Goal: Find specific page/section: Find specific page/section

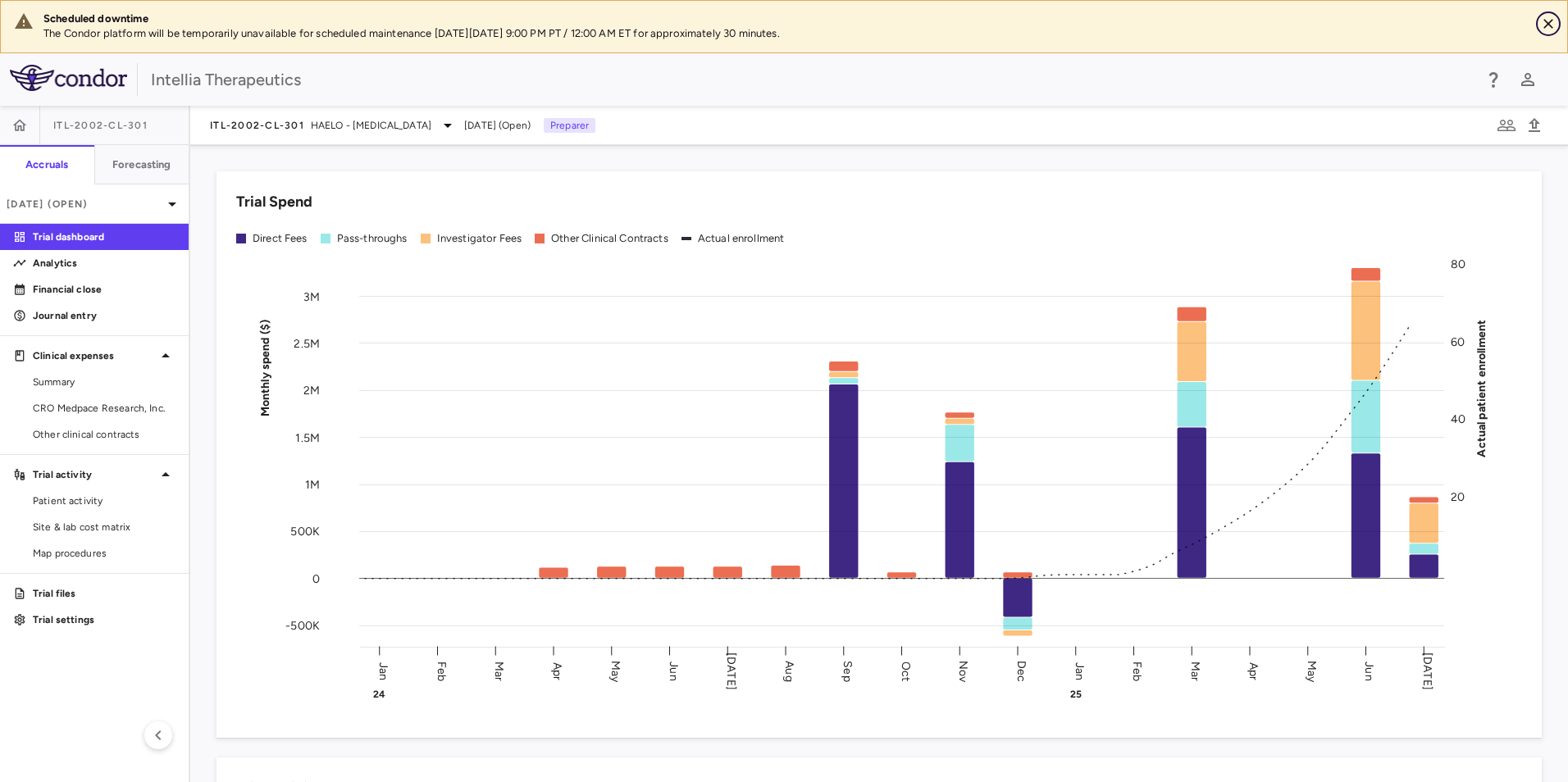
click at [1551, 24] on icon "Close" at bounding box center [1548, 24] width 16 height 16
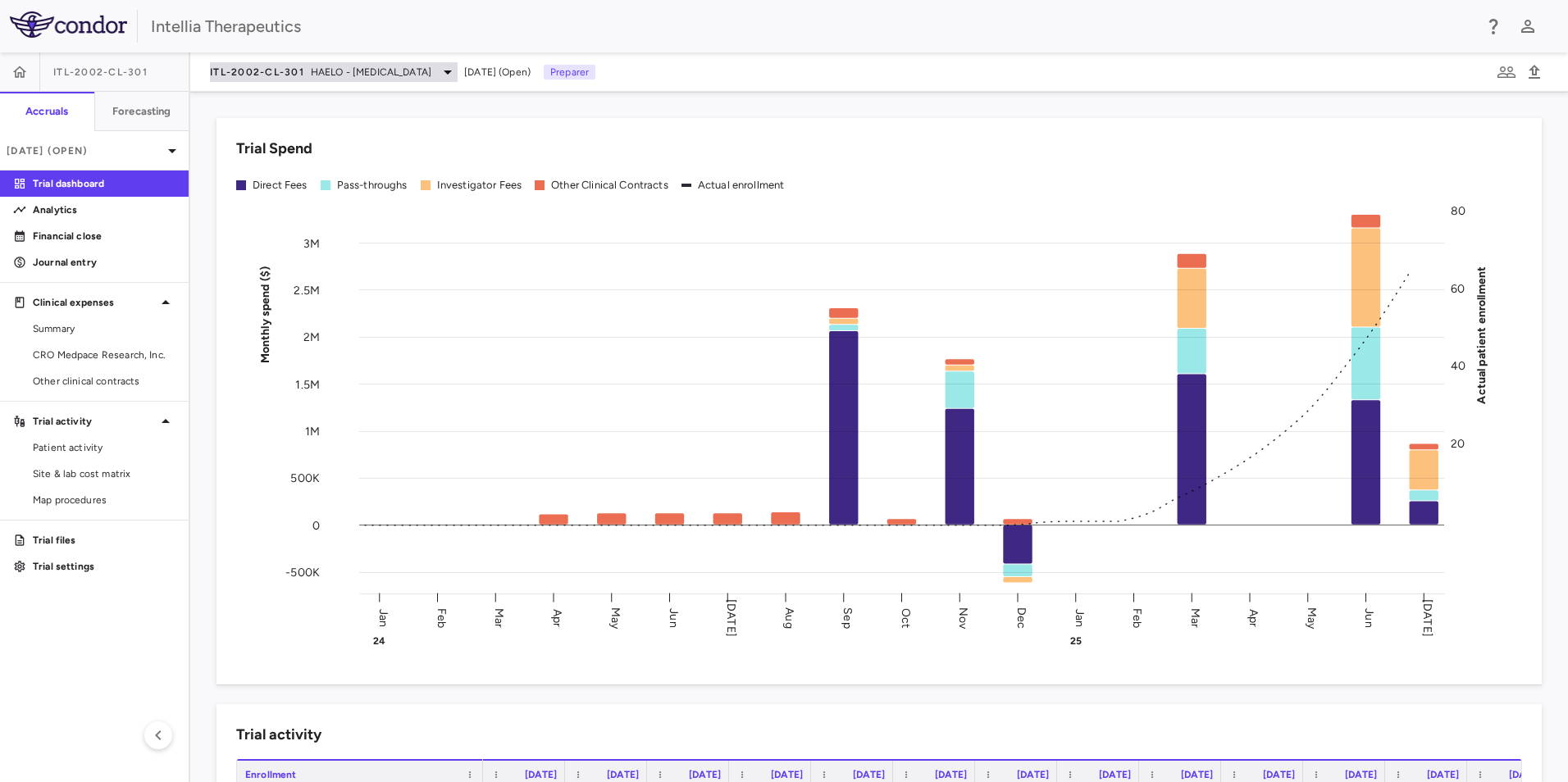
click at [452, 80] on div "ITL-2002-CL-301 HAELO - [MEDICAL_DATA]" at bounding box center [333, 72] width 248 height 20
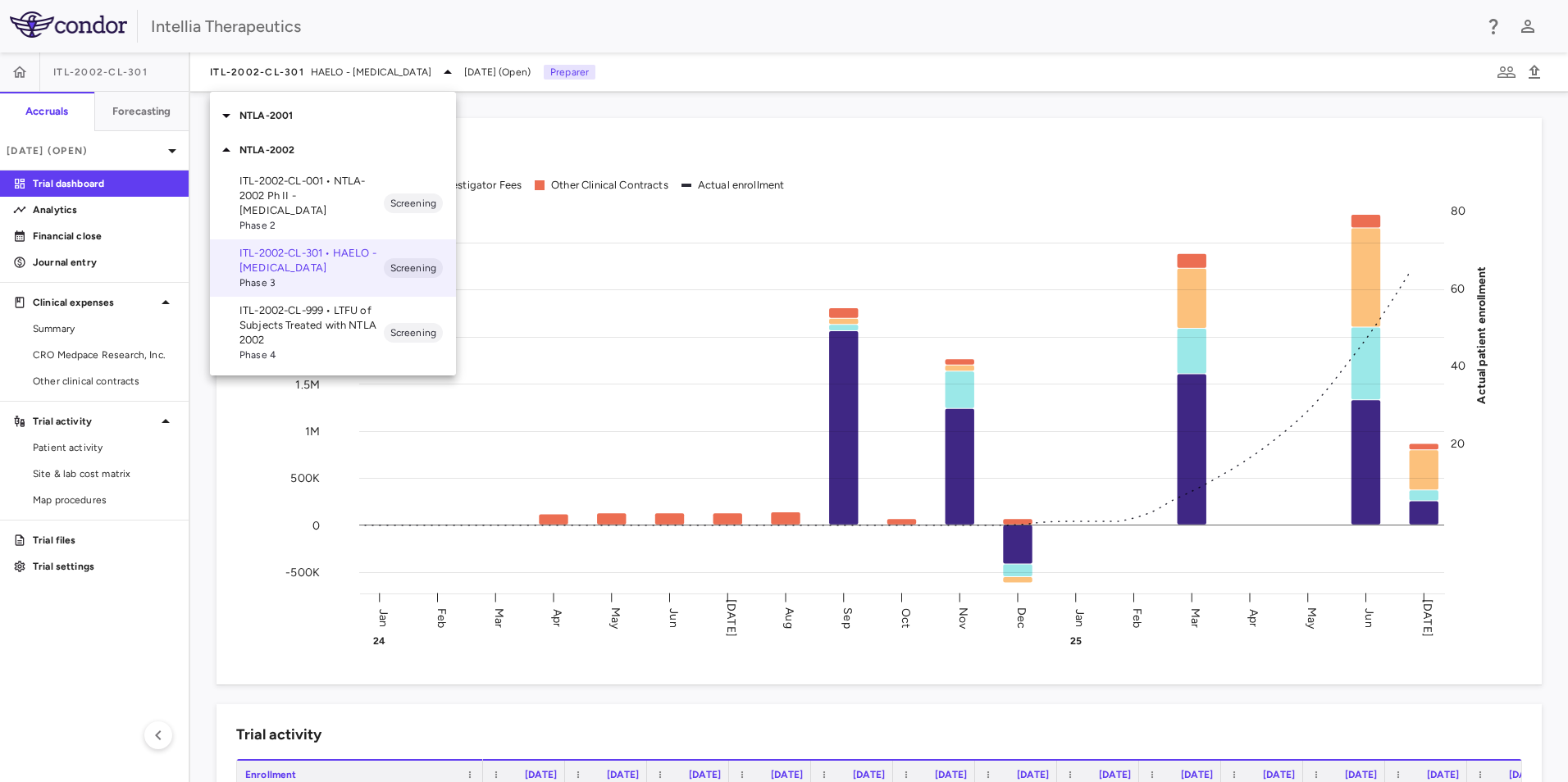
click at [227, 120] on icon at bounding box center [226, 115] width 20 height 20
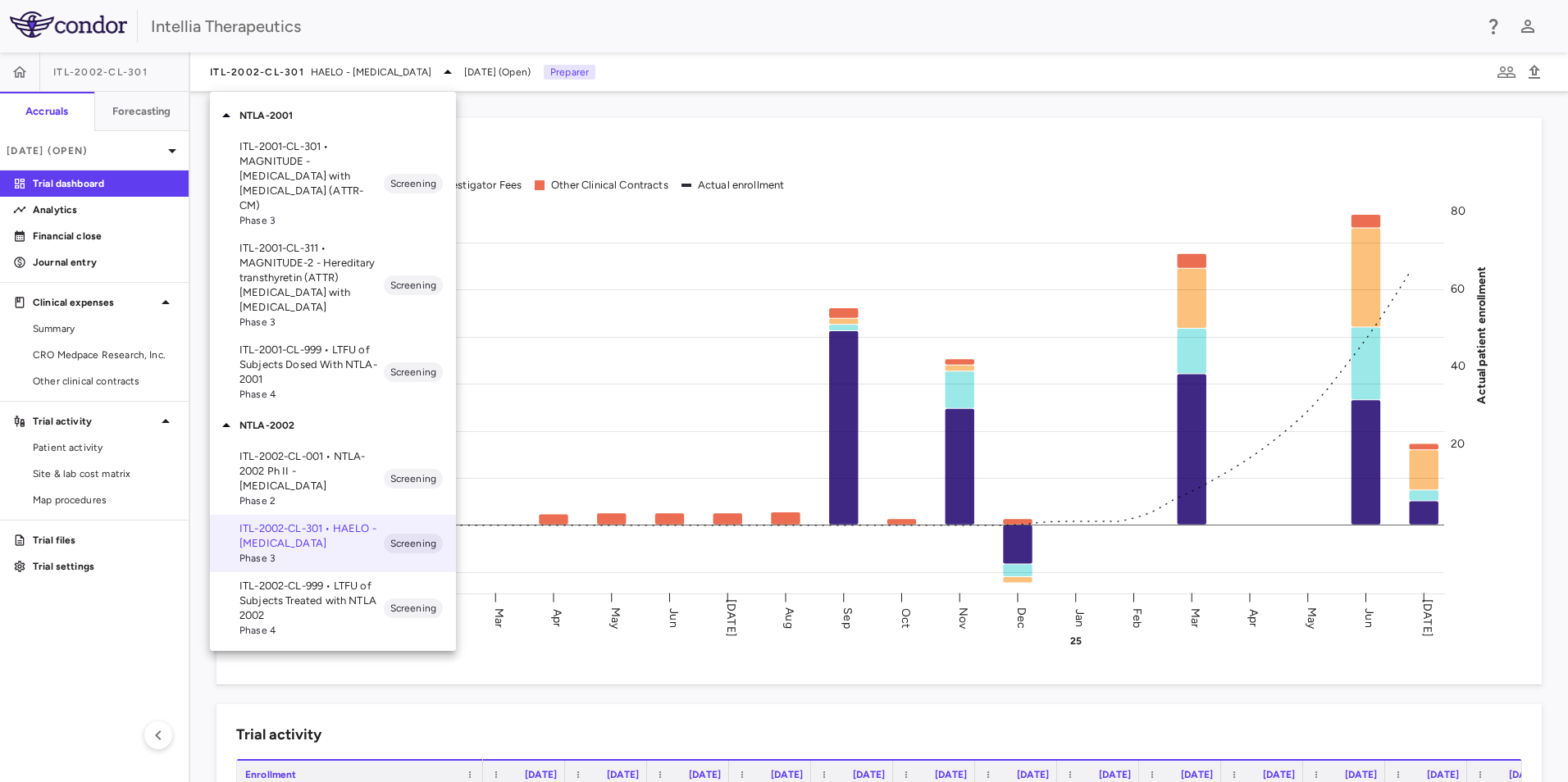
click at [790, 149] on div at bounding box center [784, 391] width 1568 height 782
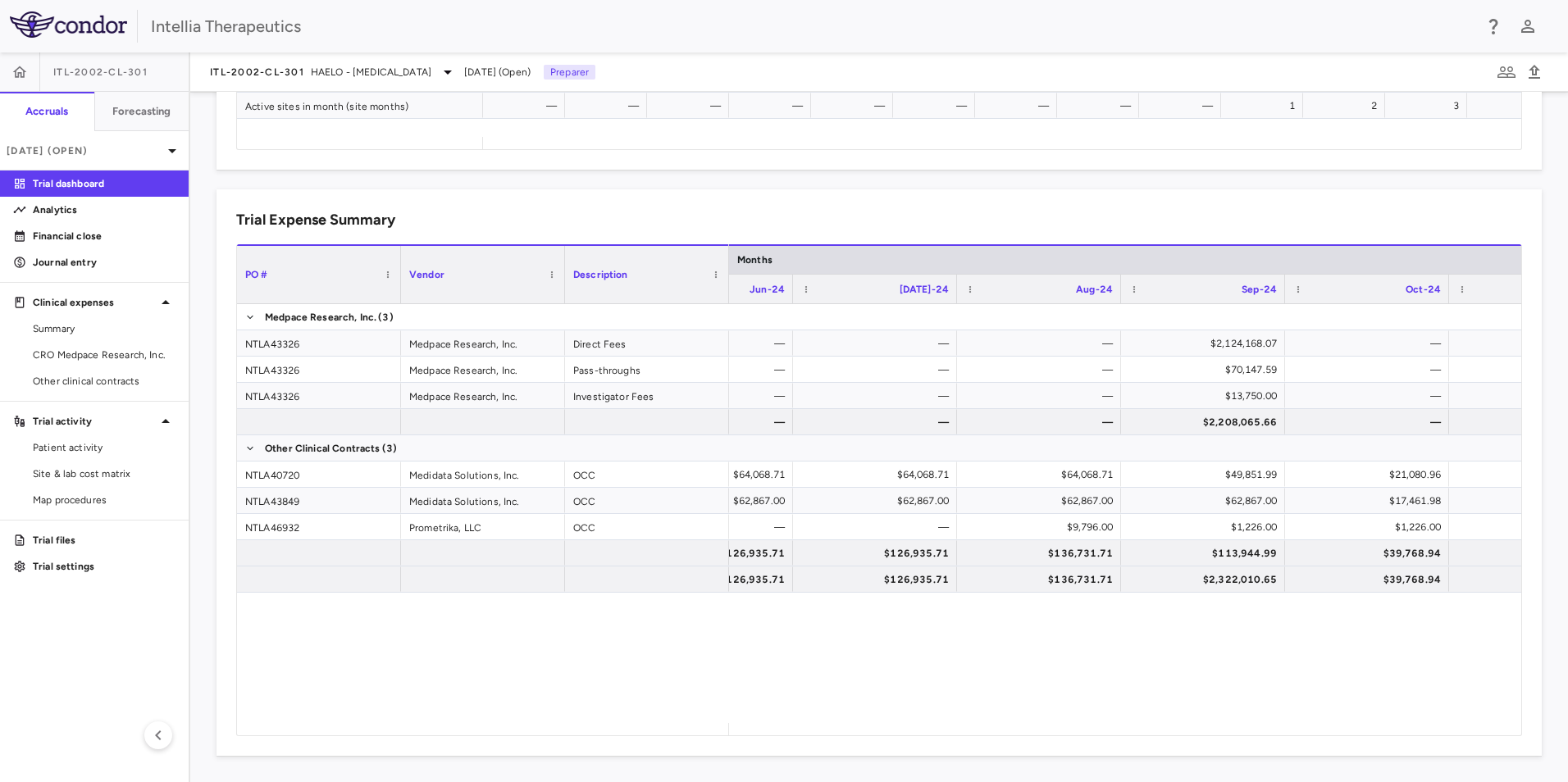
scroll to position [0, 1461]
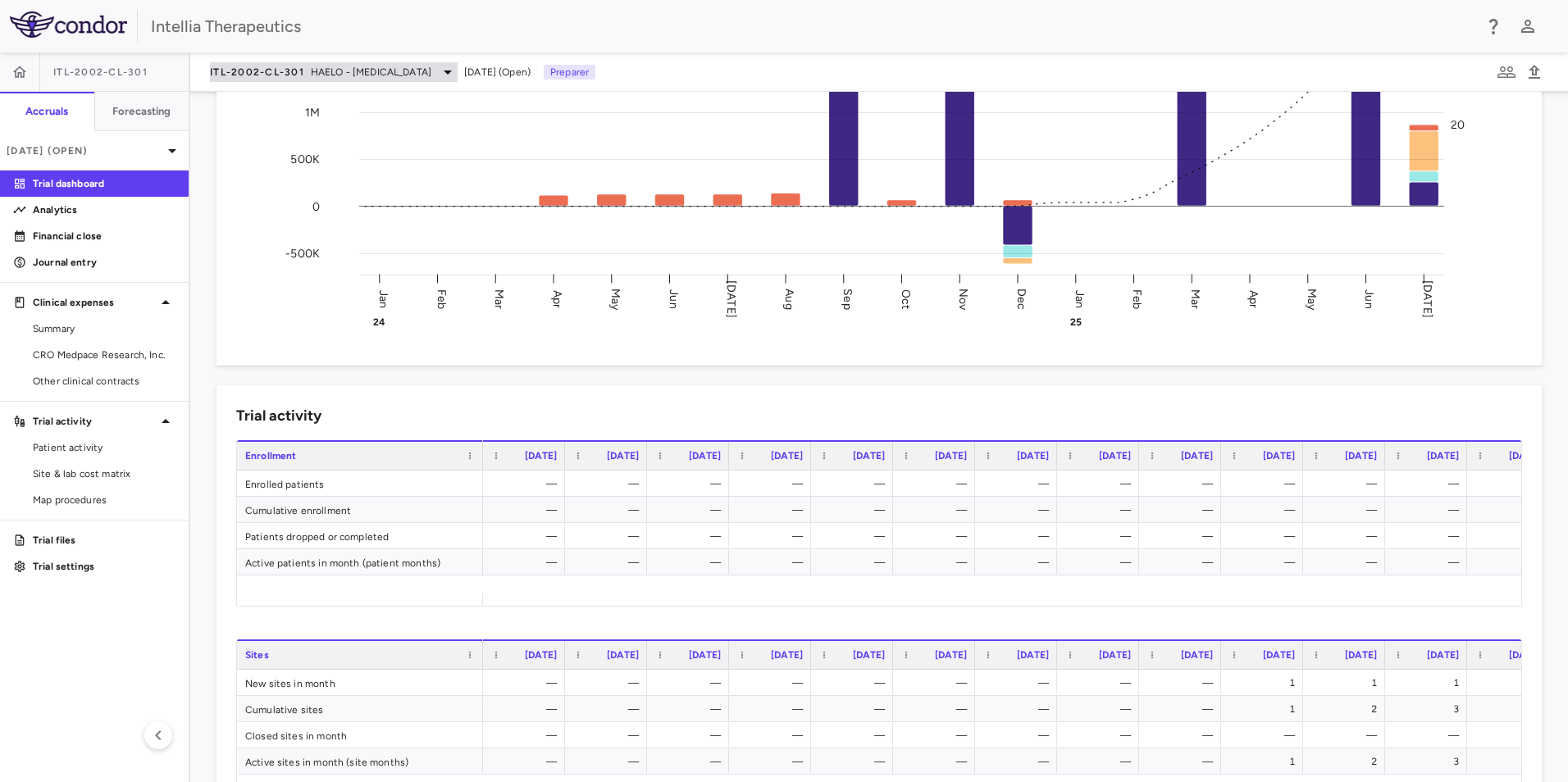
click at [457, 72] on icon at bounding box center [447, 72] width 20 height 20
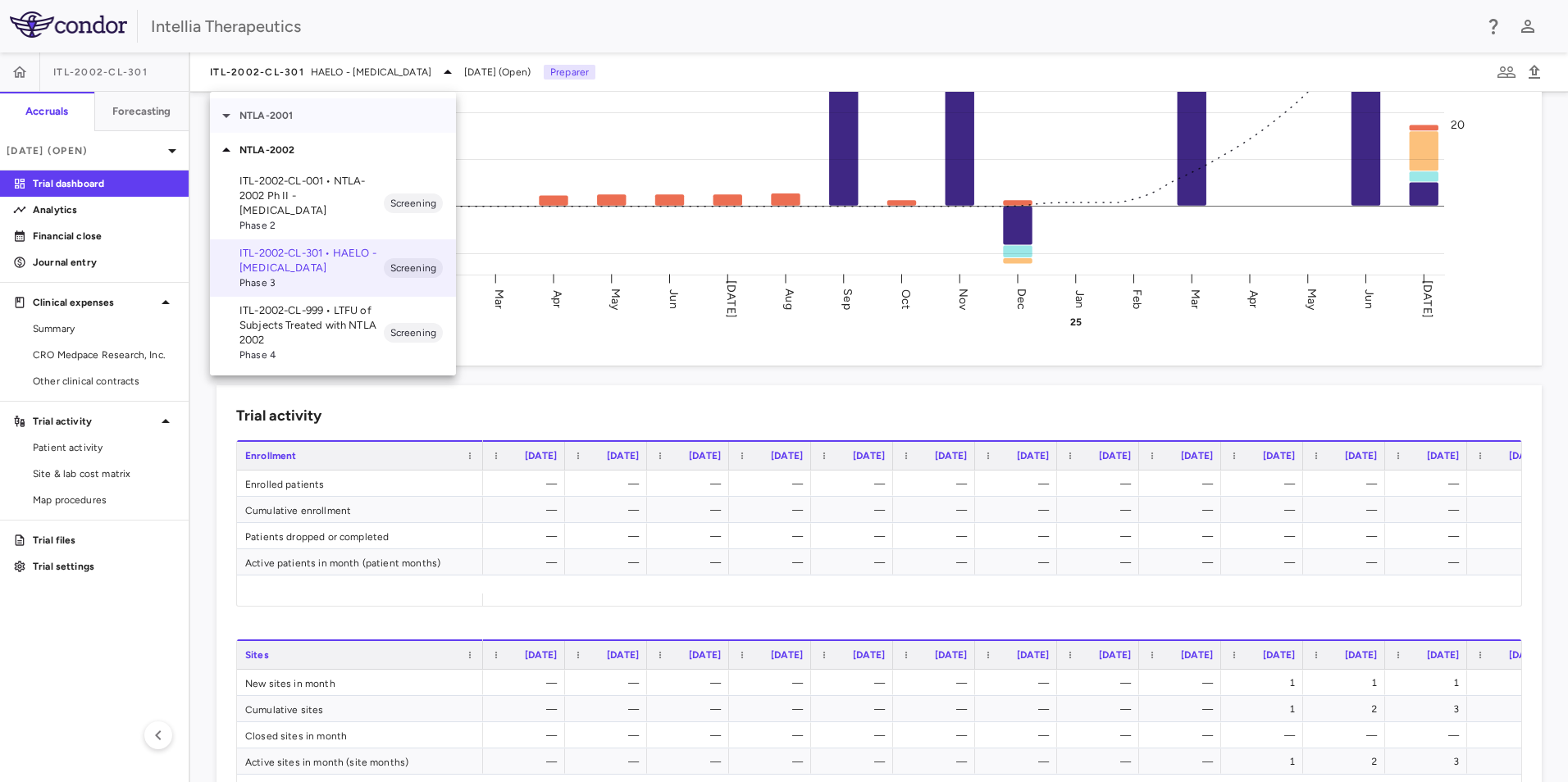
click at [229, 109] on icon at bounding box center [226, 115] width 20 height 20
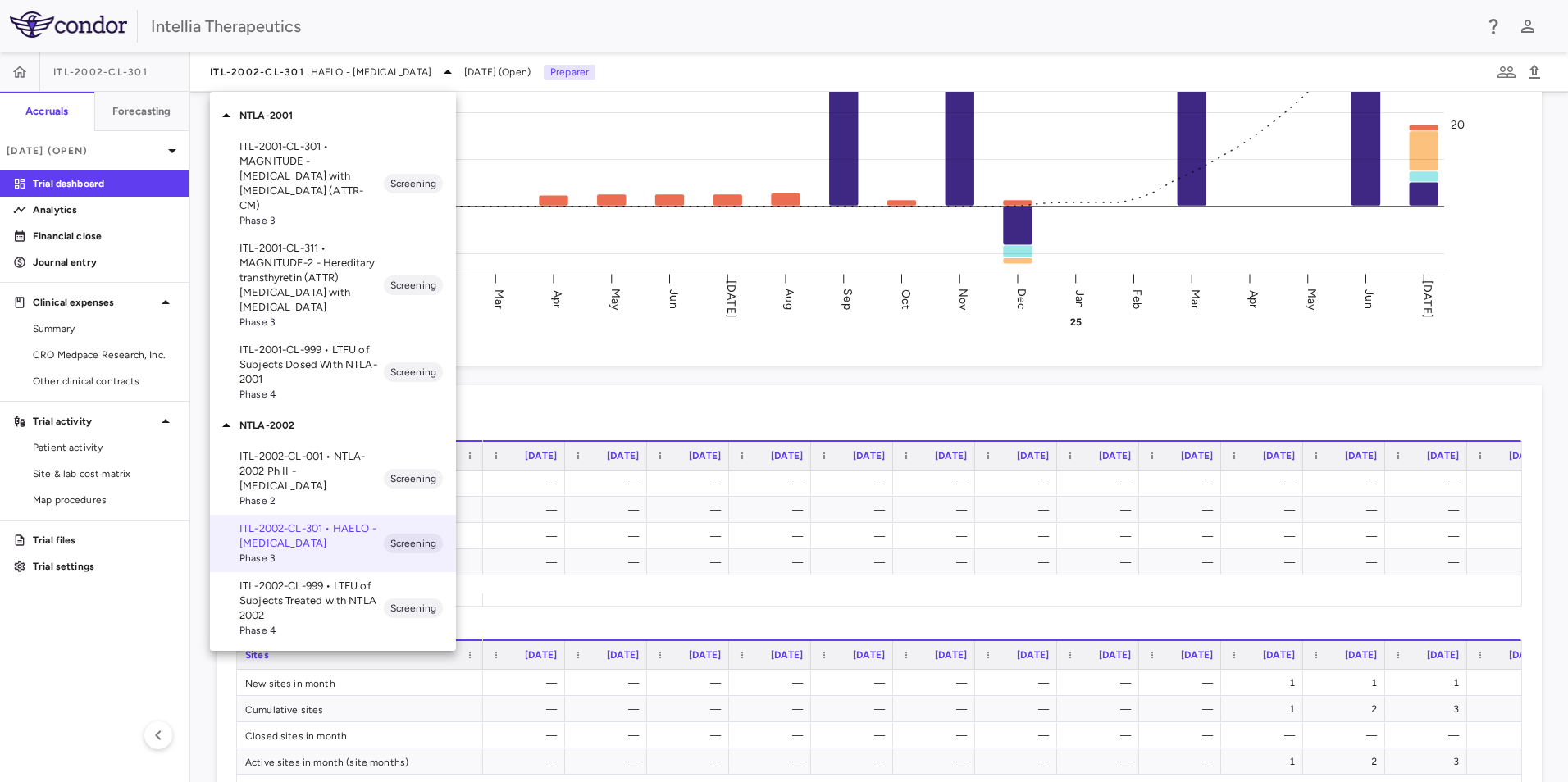
click at [418, 70] on div at bounding box center [784, 391] width 1568 height 782
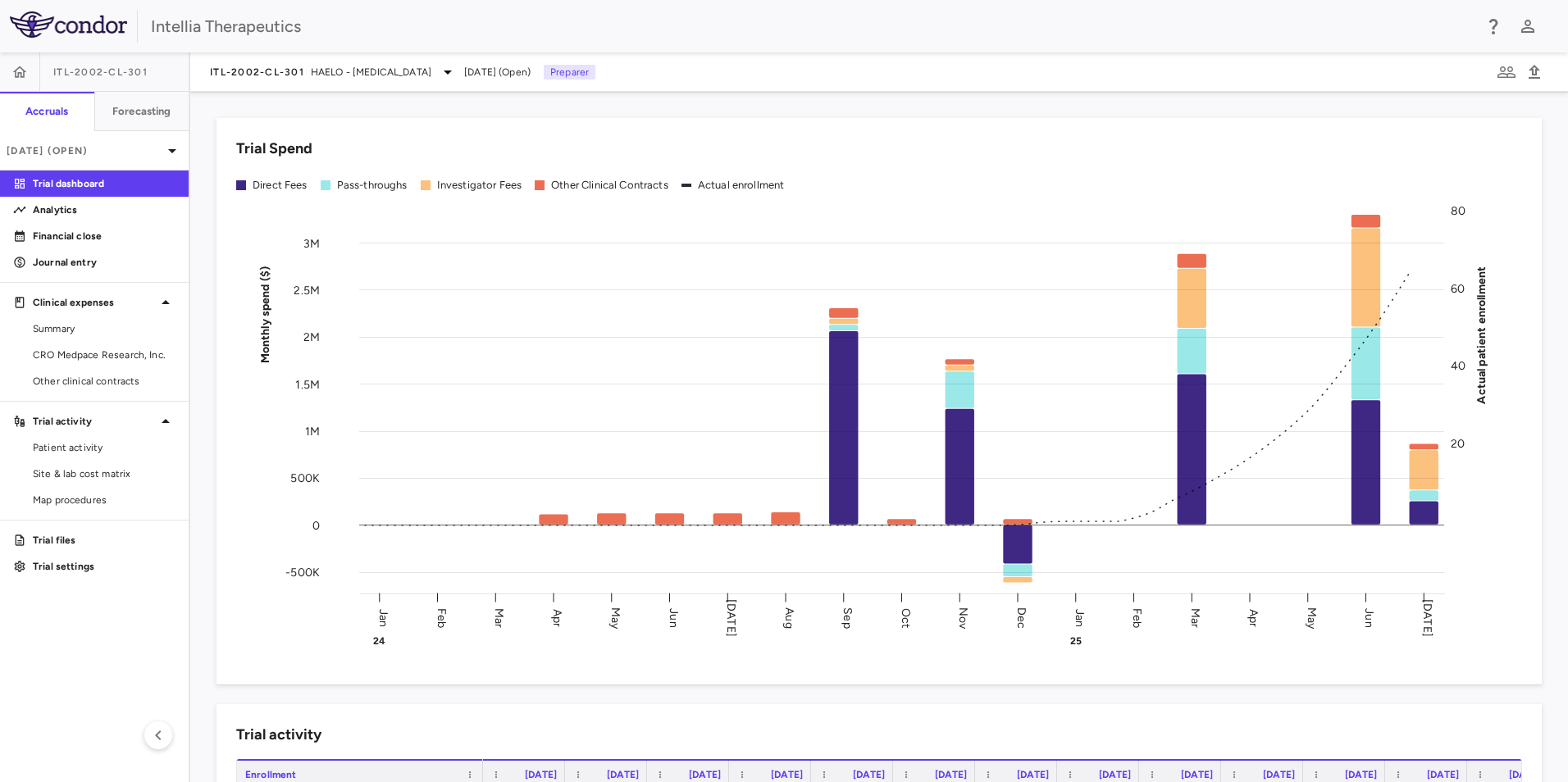
scroll to position [975, 0]
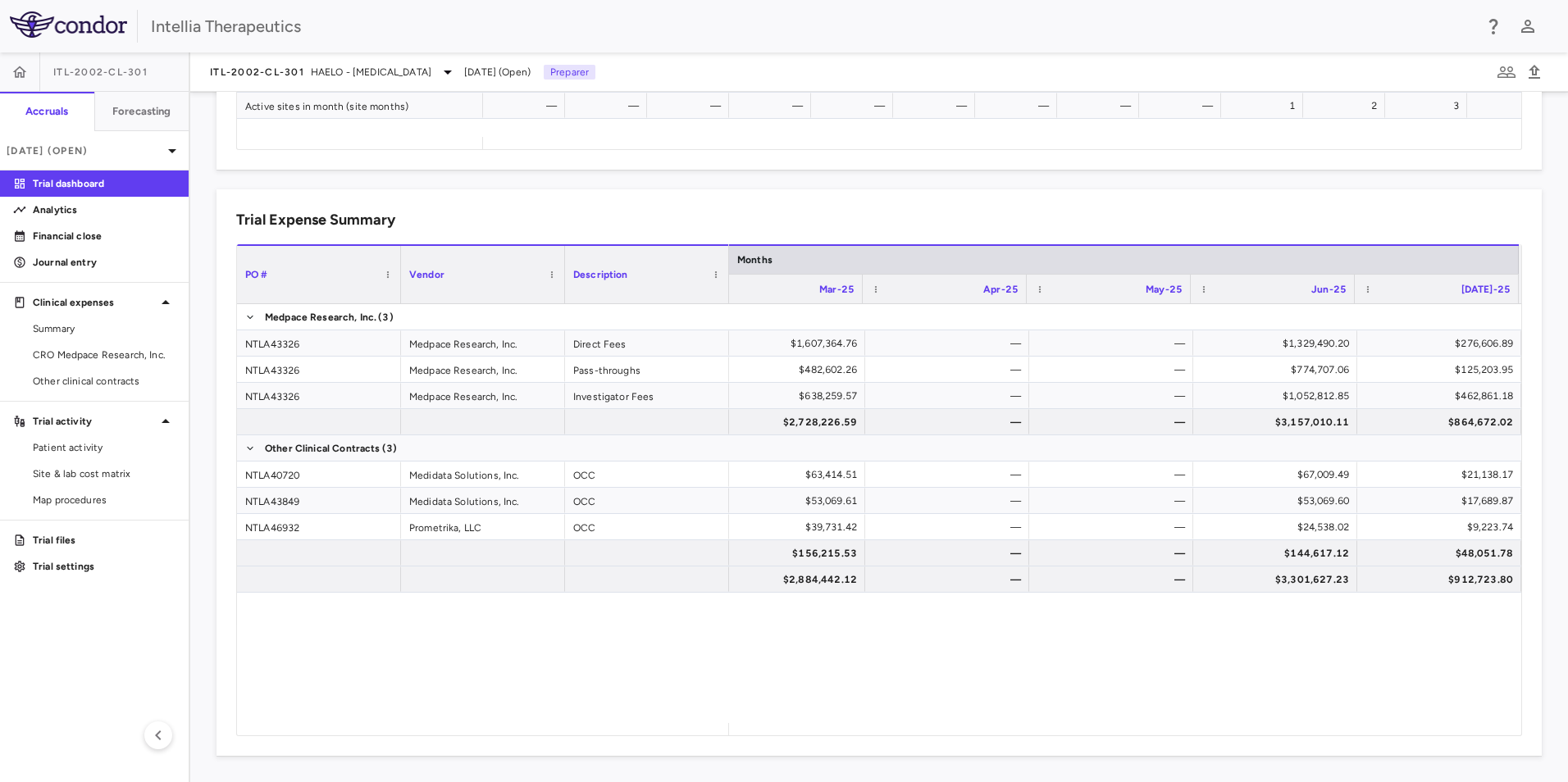
drag, startPoint x: 272, startPoint y: 683, endPoint x: 280, endPoint y: 679, distance: 8.9
click at [272, 683] on div "NTLA43326 Medpace Research, Inc. Direct Fees NTLA43326 Medpace Research, Inc. P…" at bounding box center [879, 513] width 1285 height 419
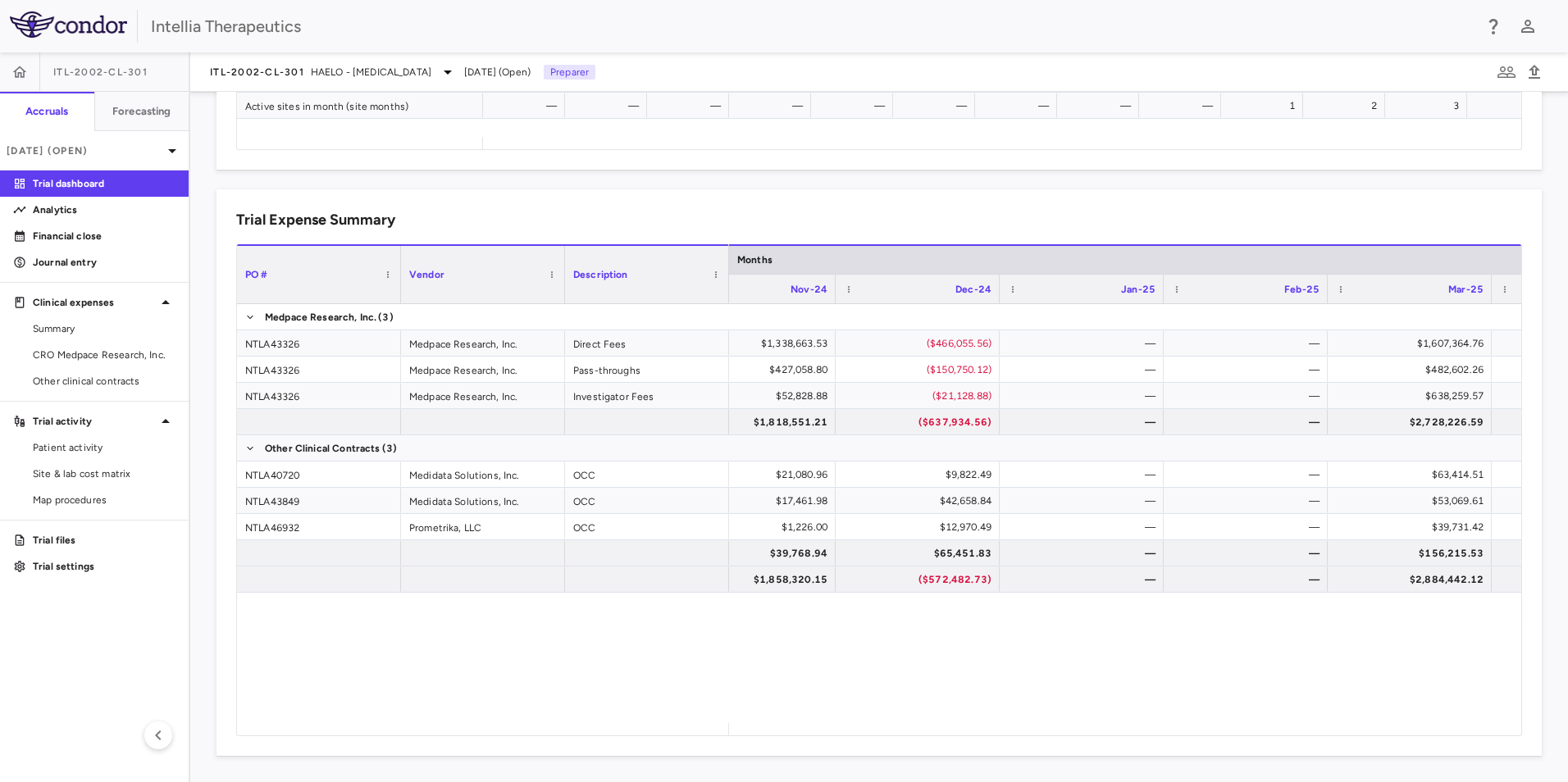
scroll to position [0, 1883]
